Goal: Task Accomplishment & Management: Find specific page/section

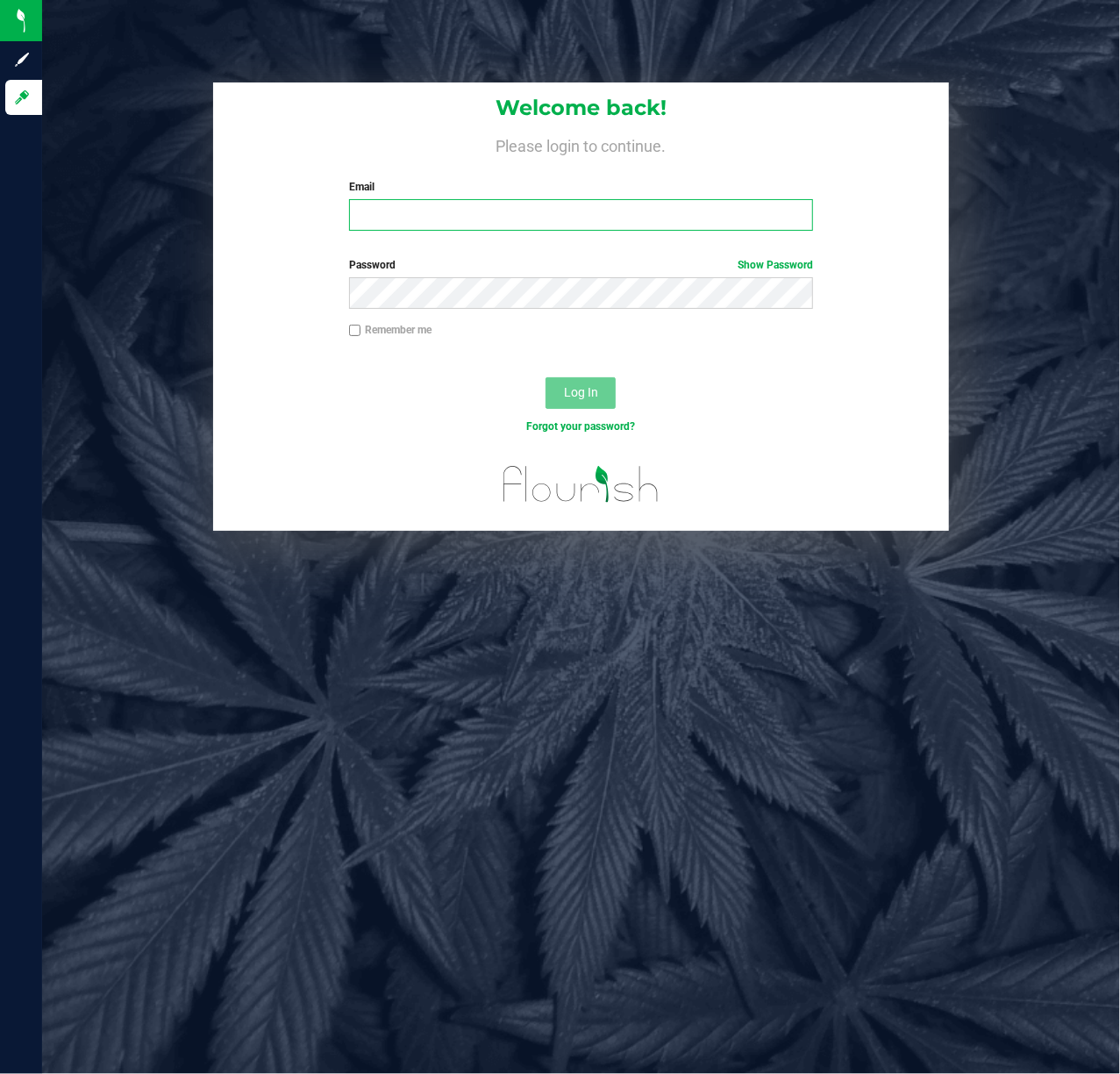
click at [465, 216] on input "Email" at bounding box center [582, 214] width 465 height 31
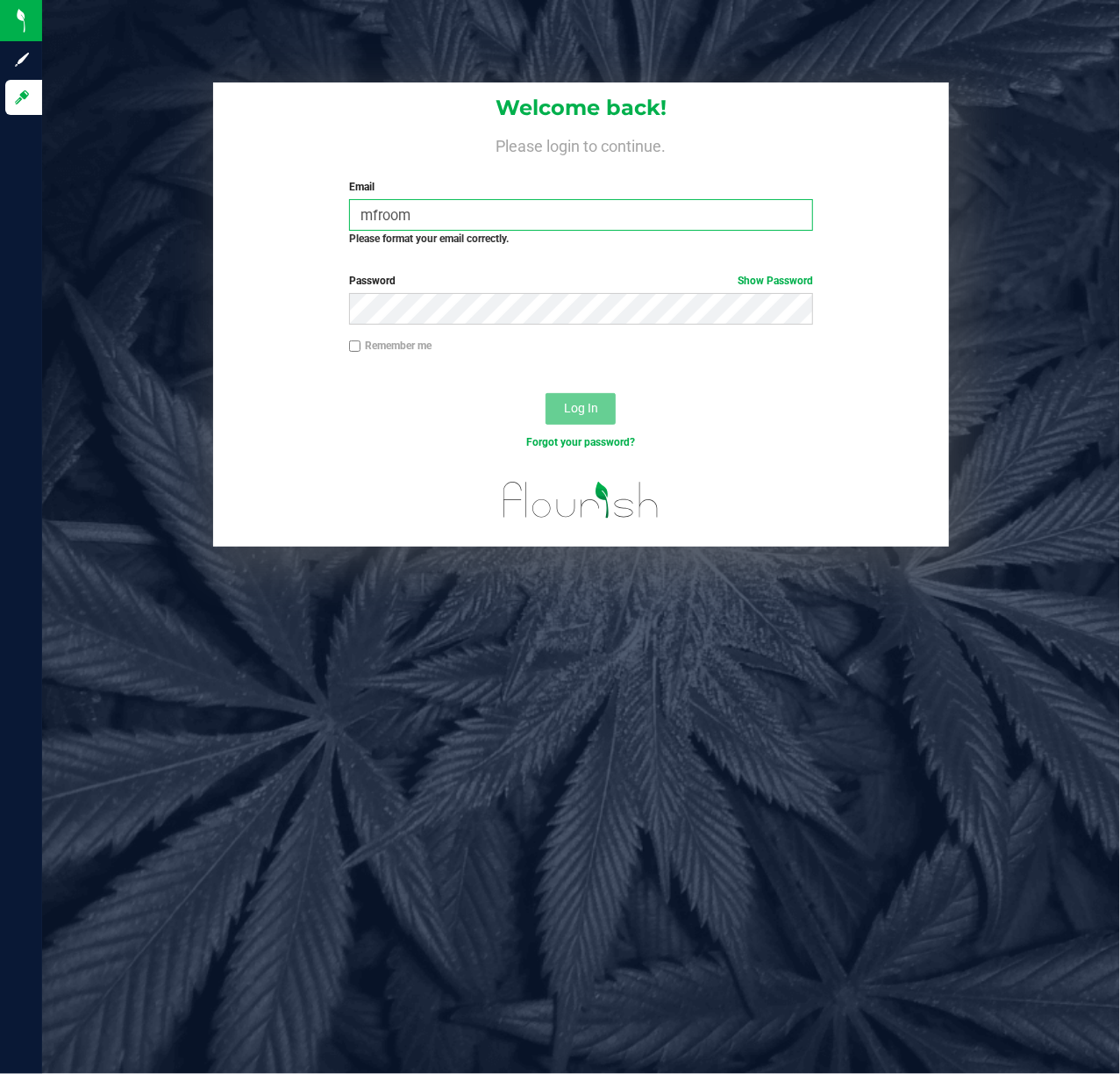
drag, startPoint x: 497, startPoint y: 222, endPoint x: 465, endPoint y: 206, distance: 35.8
click at [497, 222] on input "mfroom" at bounding box center [582, 214] width 465 height 31
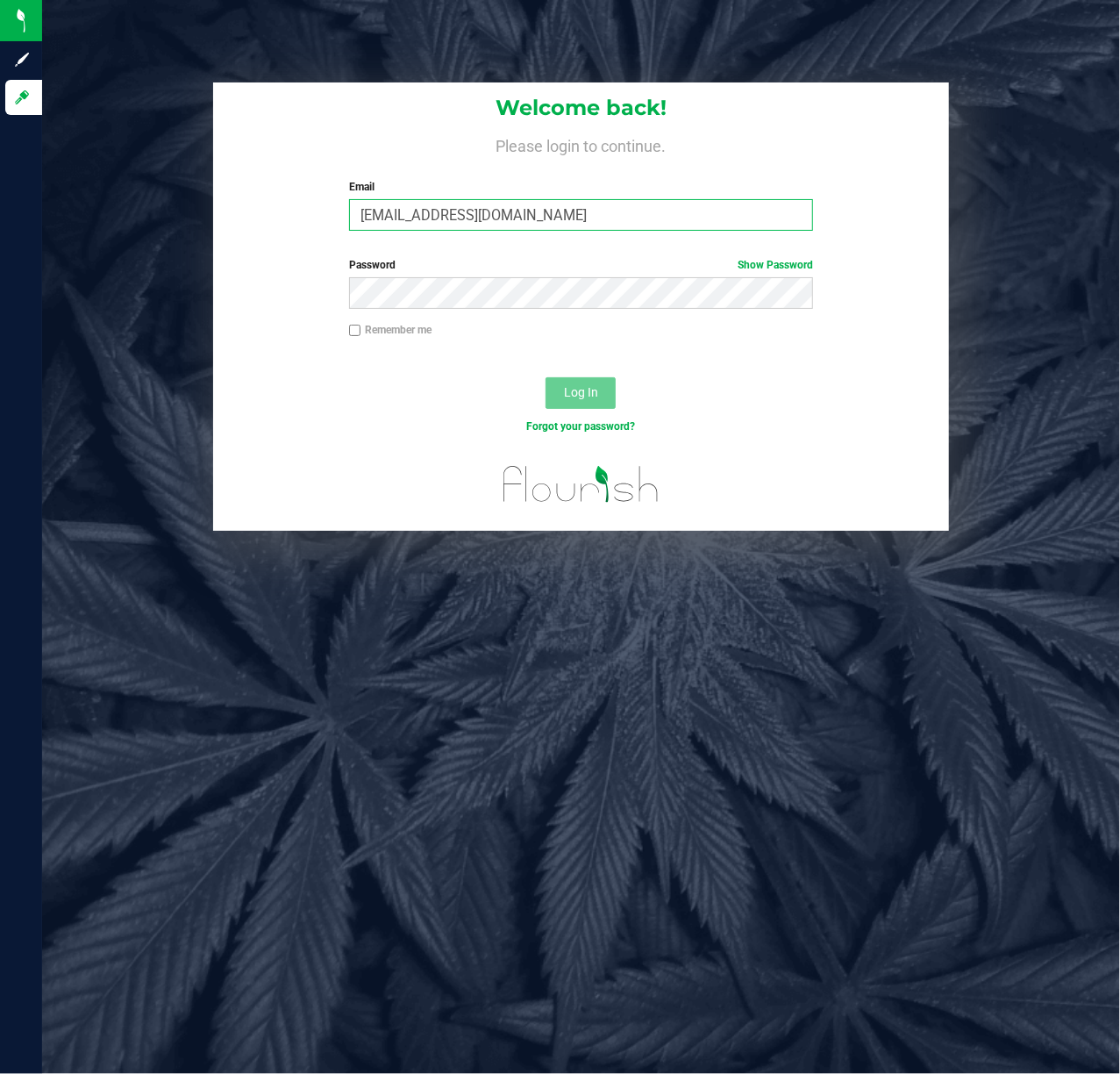
type input "mfroom@liveparallel.com"
click at [546, 377] on button "Log In" at bounding box center [581, 392] width 70 height 31
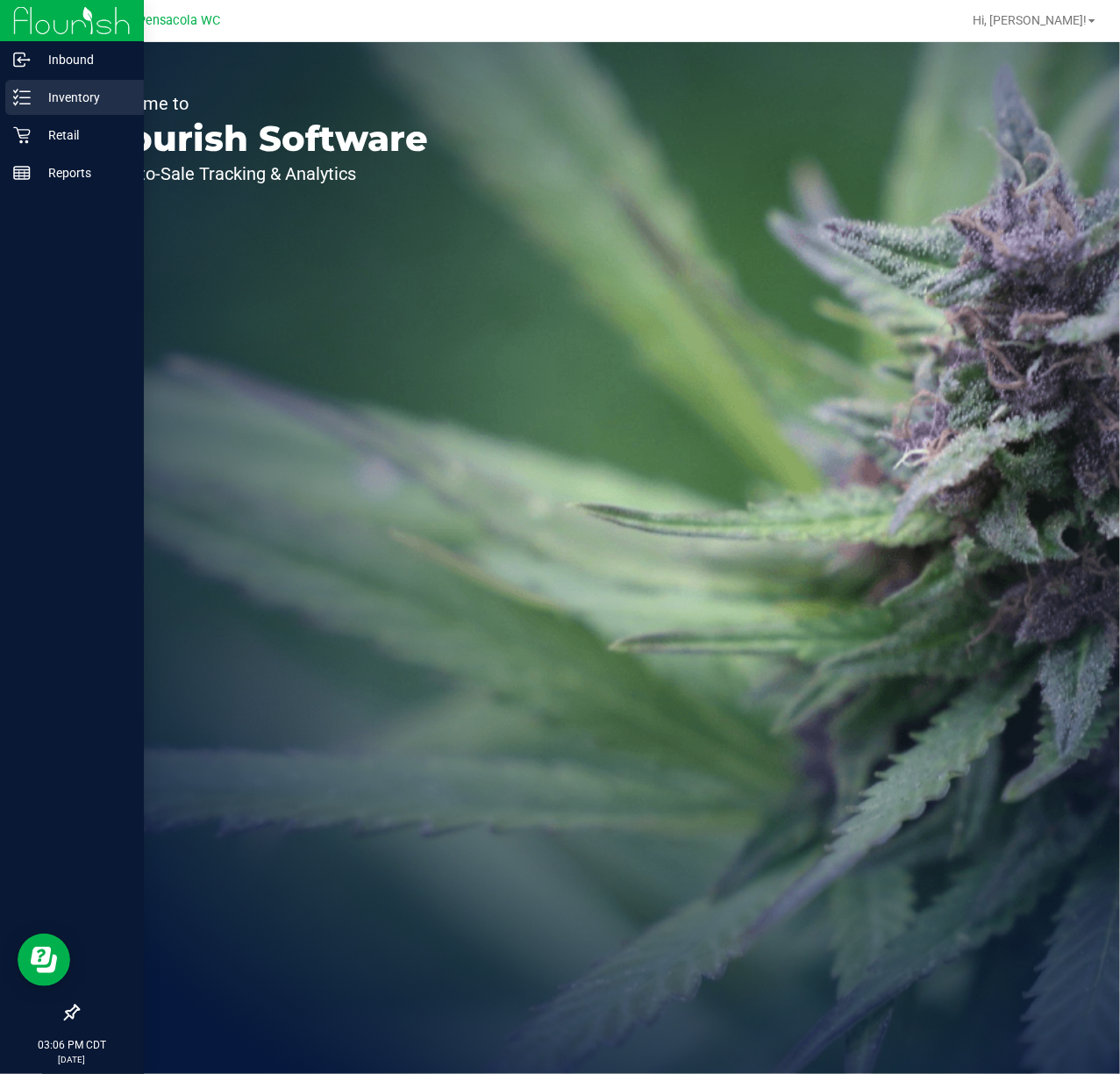
click at [67, 103] on p "Inventory" at bounding box center [82, 98] width 105 height 21
